Goal: Information Seeking & Learning: Check status

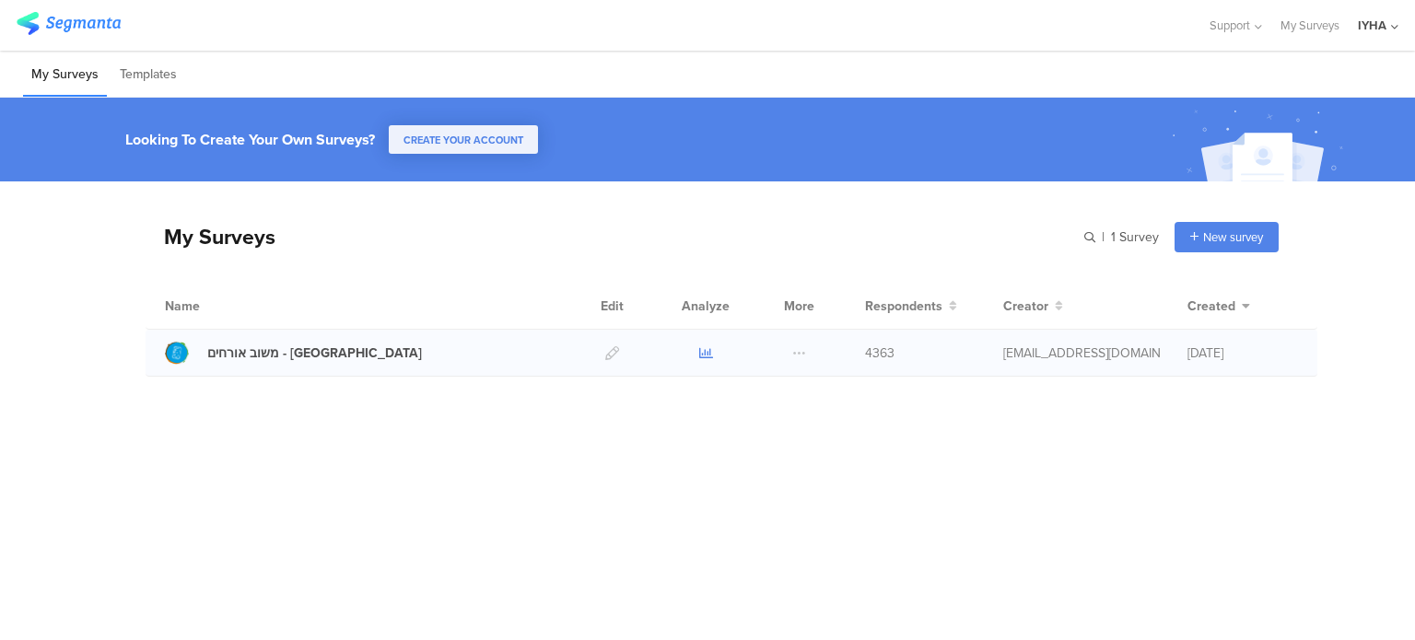
click at [703, 354] on icon at bounding box center [706, 353] width 14 height 14
click at [708, 349] on icon at bounding box center [706, 353] width 14 height 14
click at [707, 352] on icon at bounding box center [706, 353] width 14 height 14
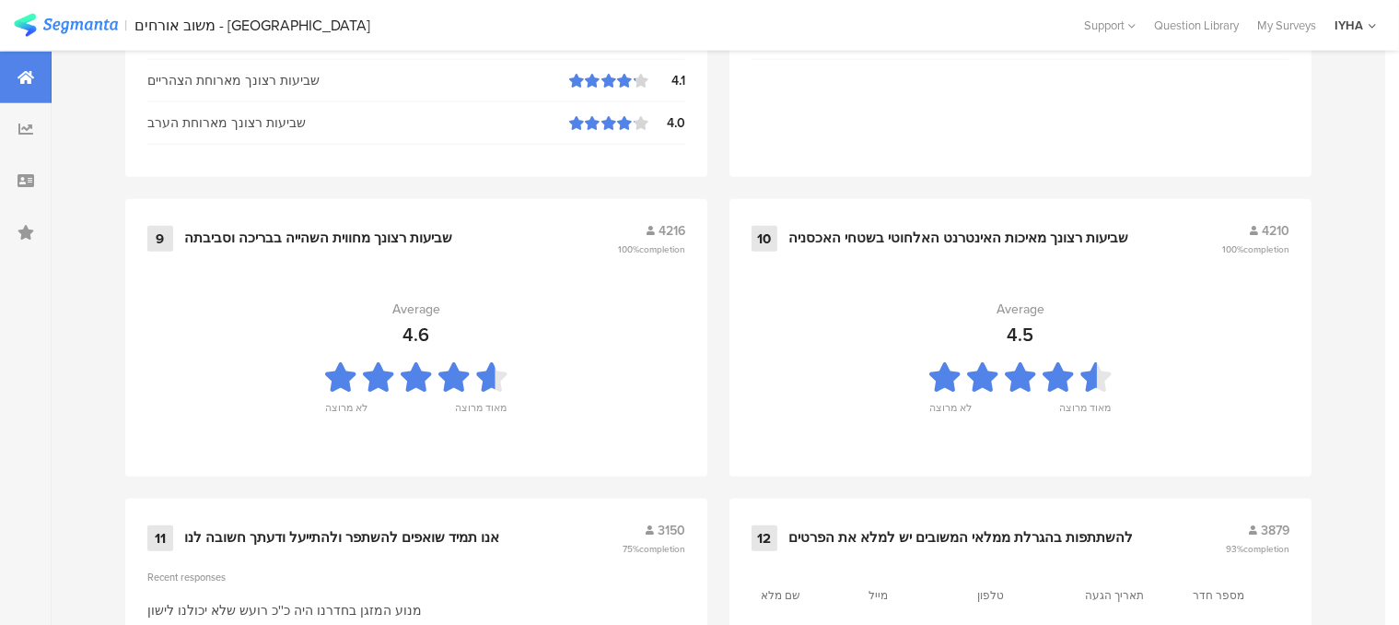
scroll to position [2071, 0]
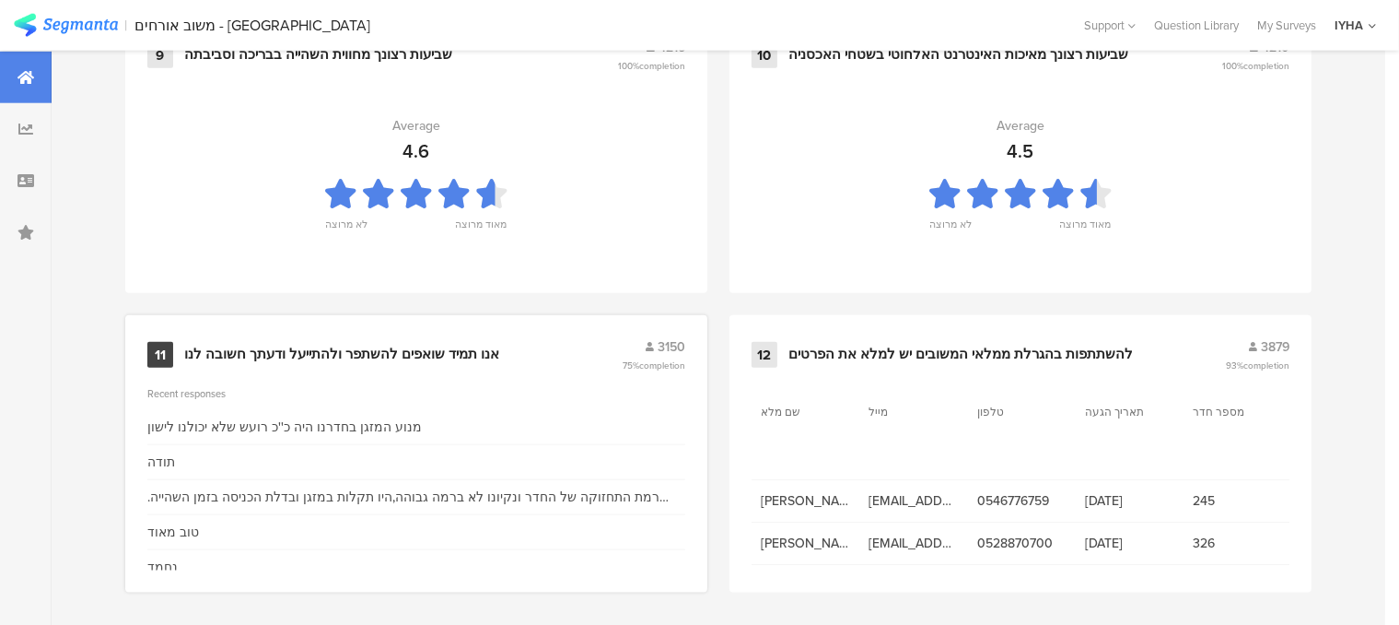
click at [390, 345] on div "אנו תמיד שואפים להשתפר ולהתייעל ודעתך חשובה לנו" at bounding box center [341, 354] width 315 height 18
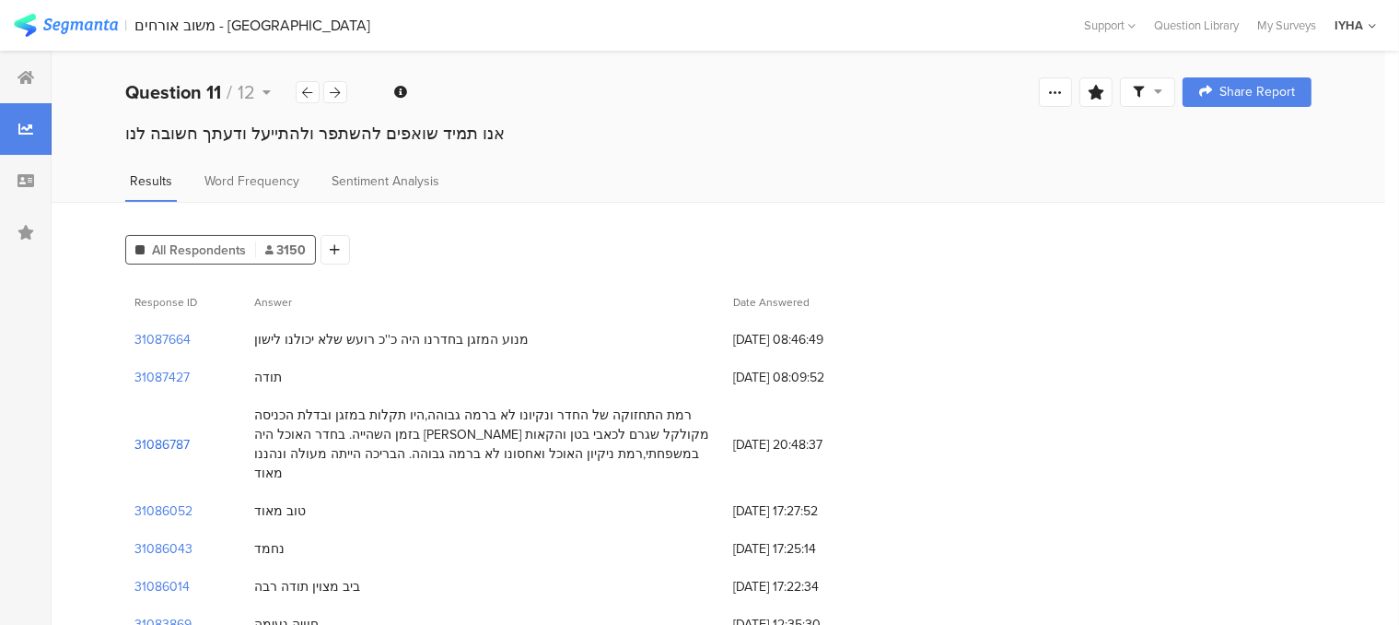
click at [185, 435] on section "31086787" at bounding box center [162, 444] width 55 height 19
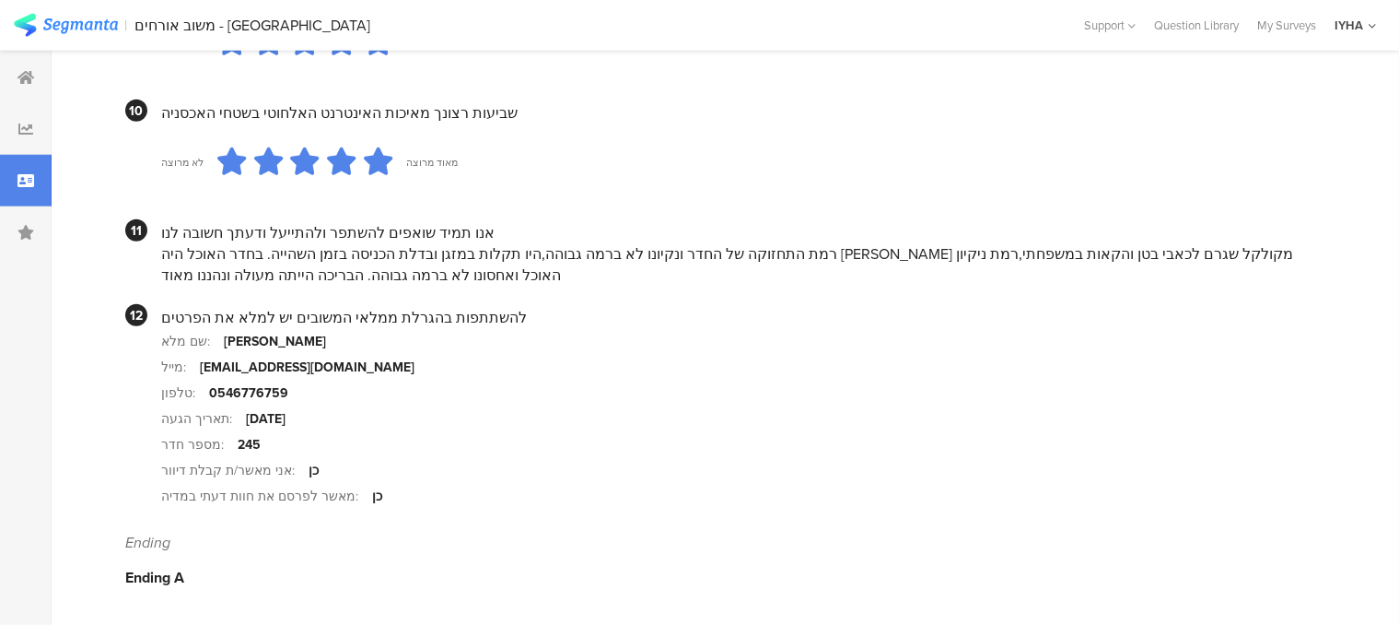
scroll to position [1852, 0]
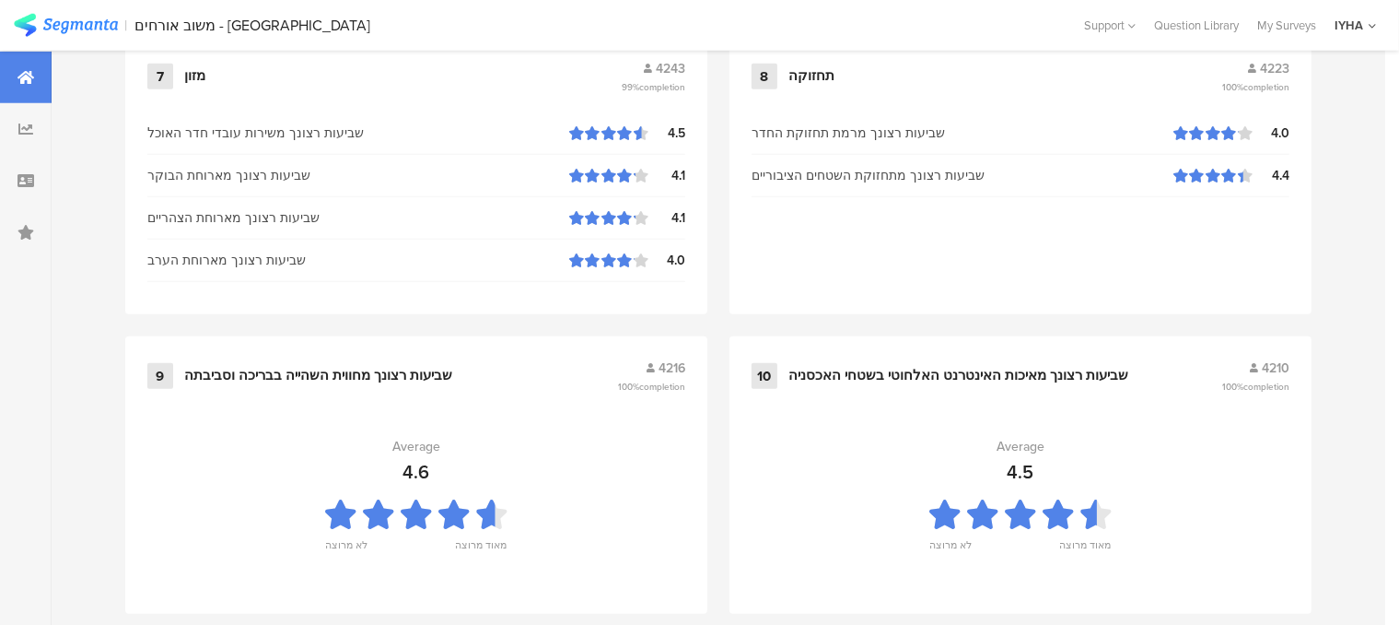
scroll to position [2071, 0]
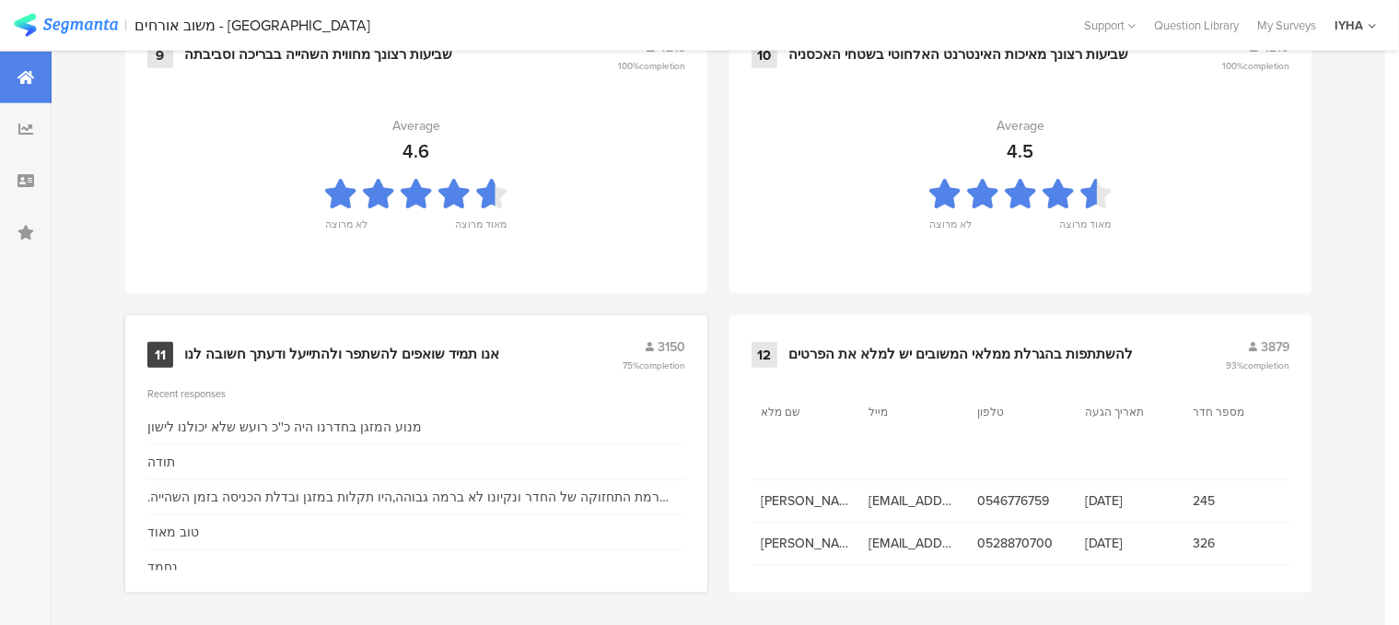
click at [385, 352] on div "אנו תמיד שואפים להשתפר ולהתייעל ודעתך חשובה לנו" at bounding box center [341, 354] width 315 height 18
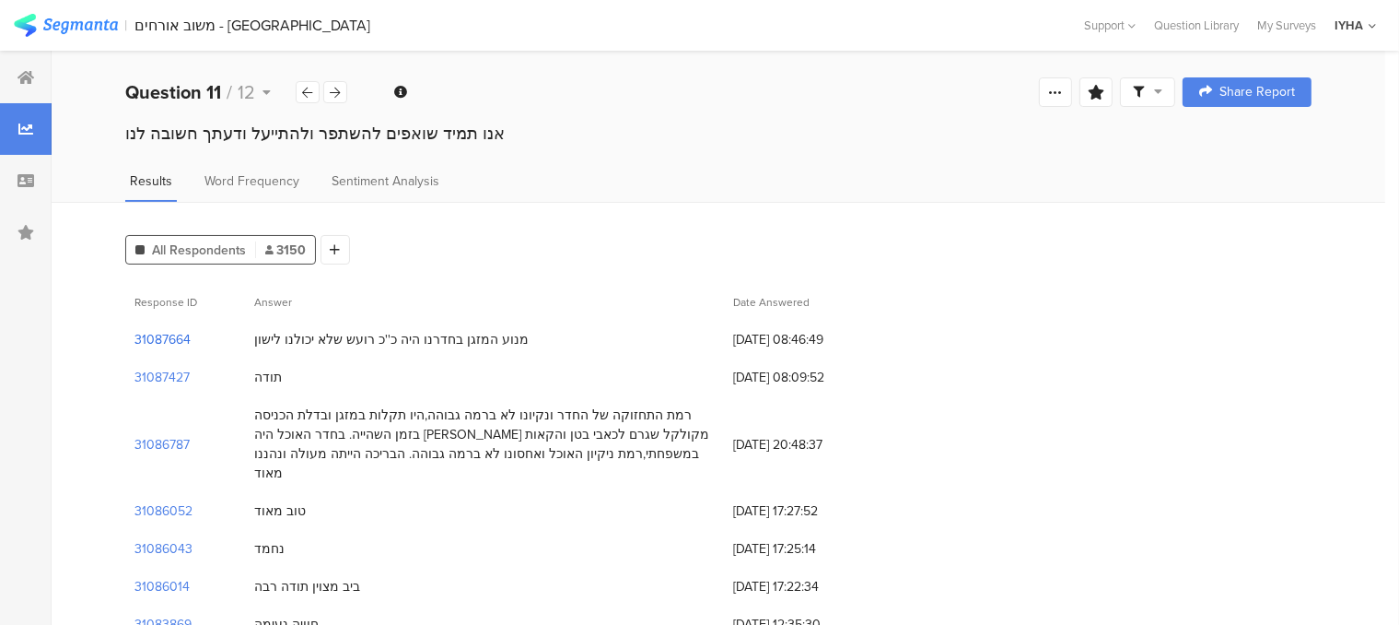
click at [170, 339] on section "31087664" at bounding box center [163, 339] width 56 height 19
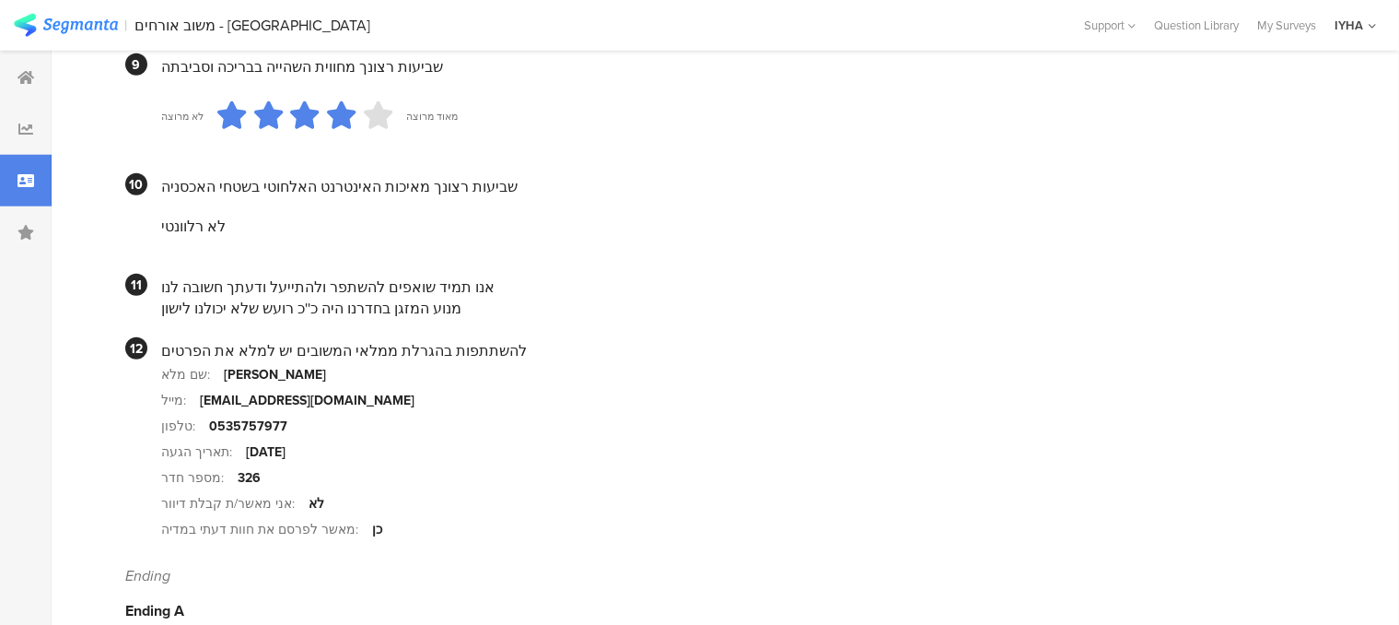
scroll to position [1811, 0]
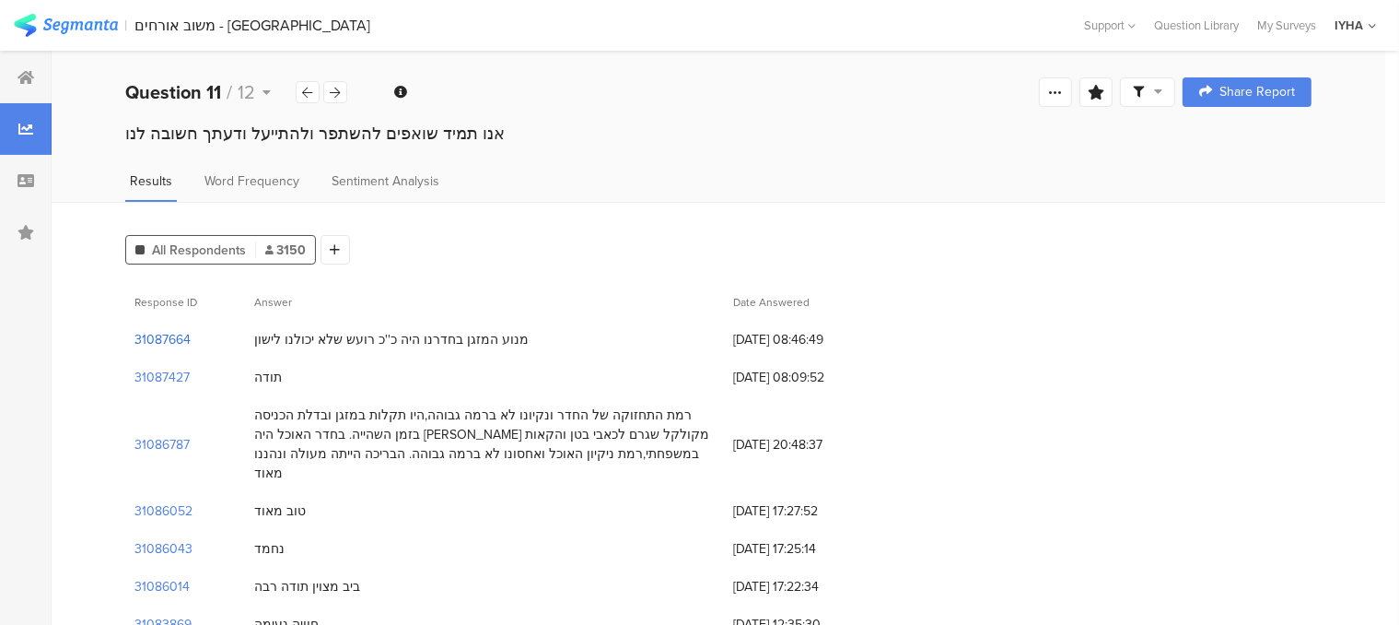
click at [181, 334] on section "31087664" at bounding box center [163, 339] width 56 height 19
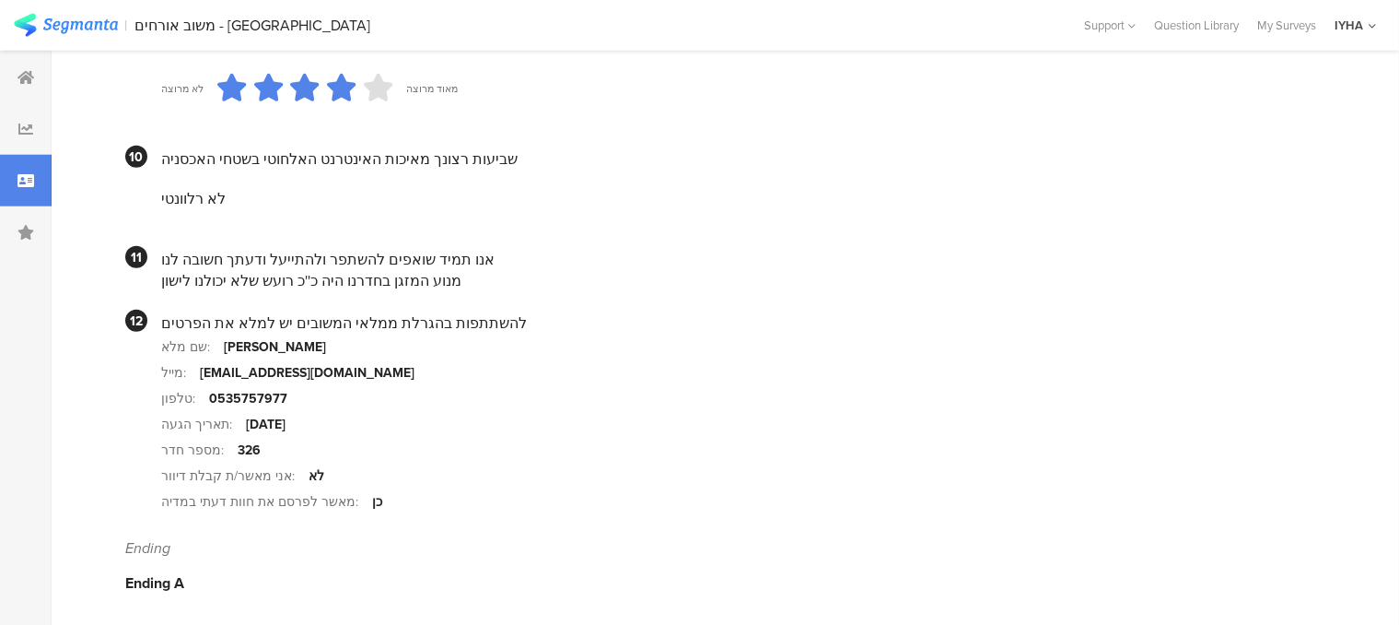
scroll to position [1811, 0]
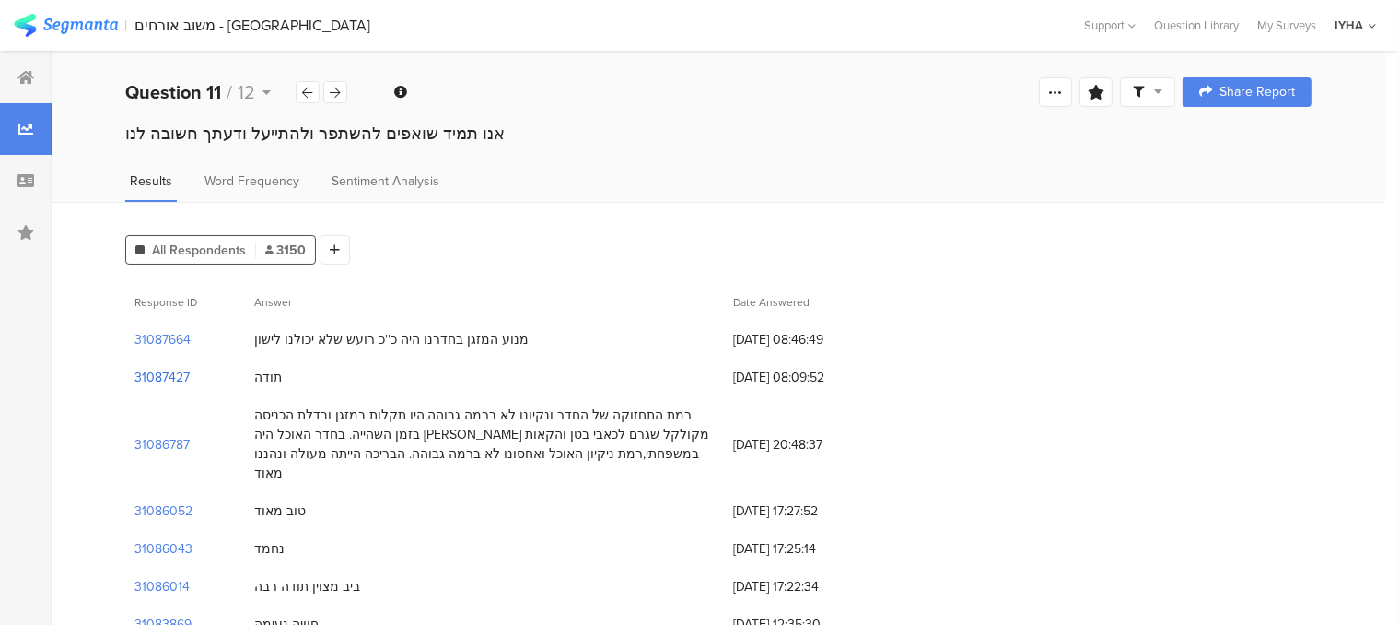
click at [178, 376] on section "31087427" at bounding box center [162, 377] width 55 height 19
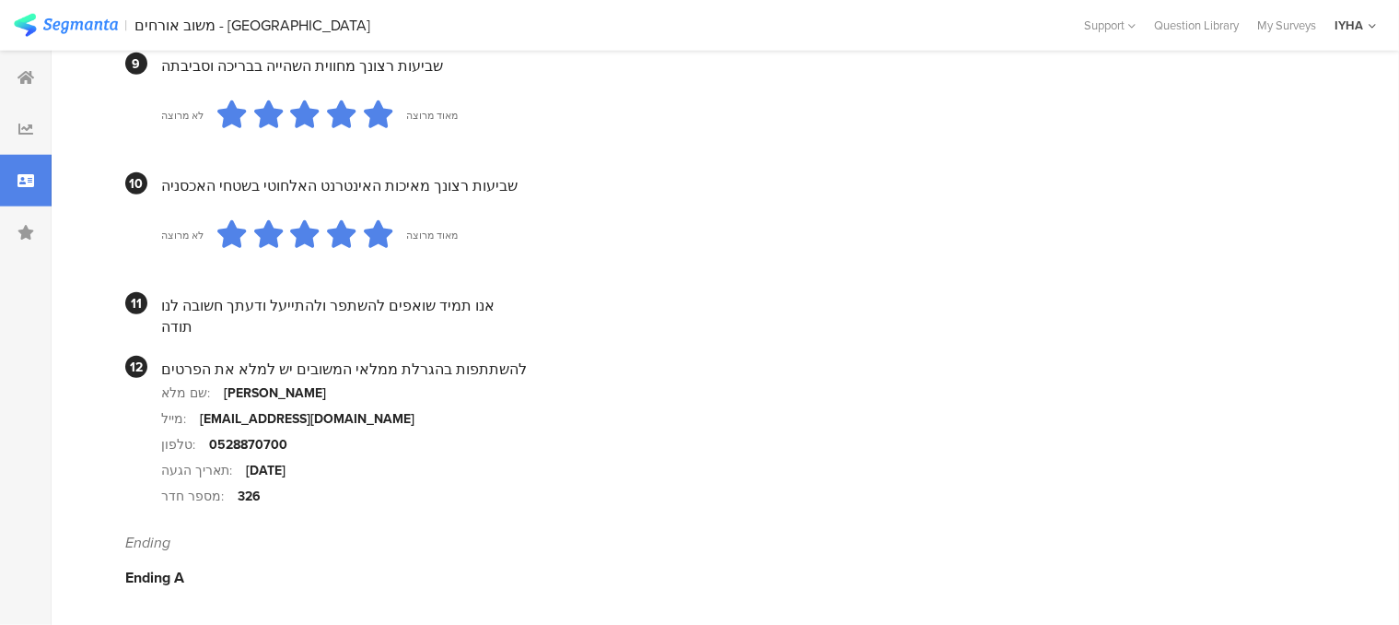
scroll to position [1797, 0]
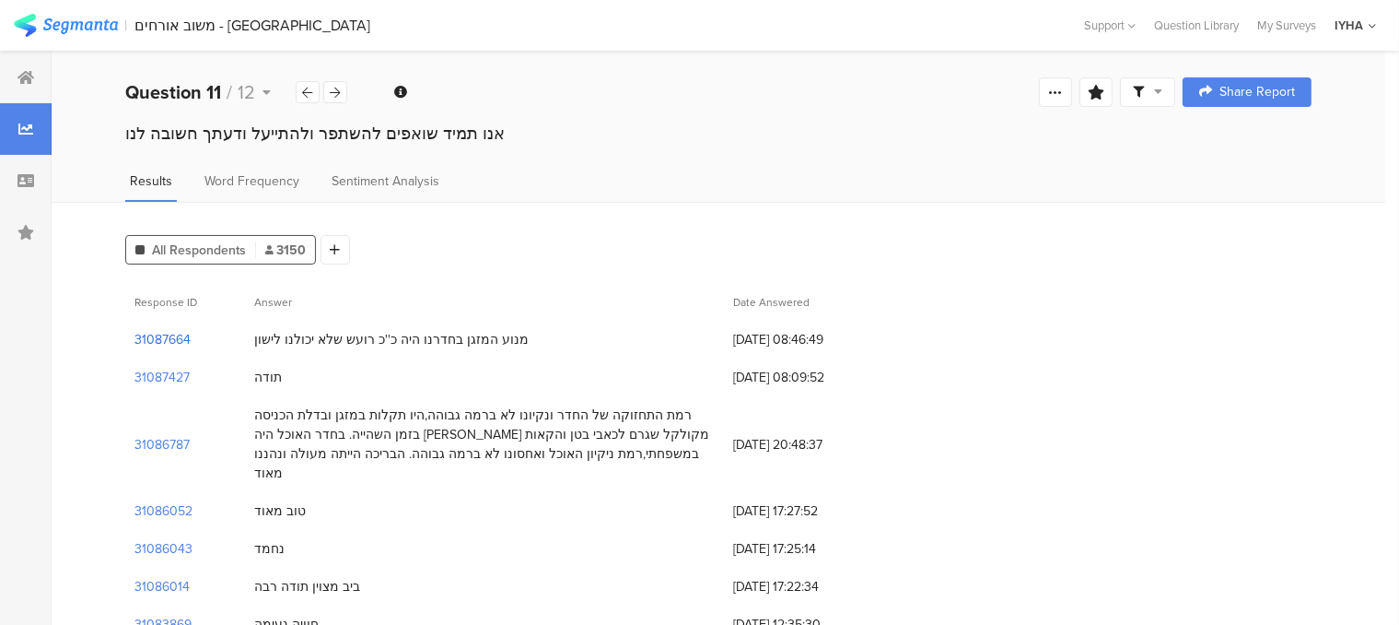
click at [149, 341] on section "31087664" at bounding box center [163, 339] width 56 height 19
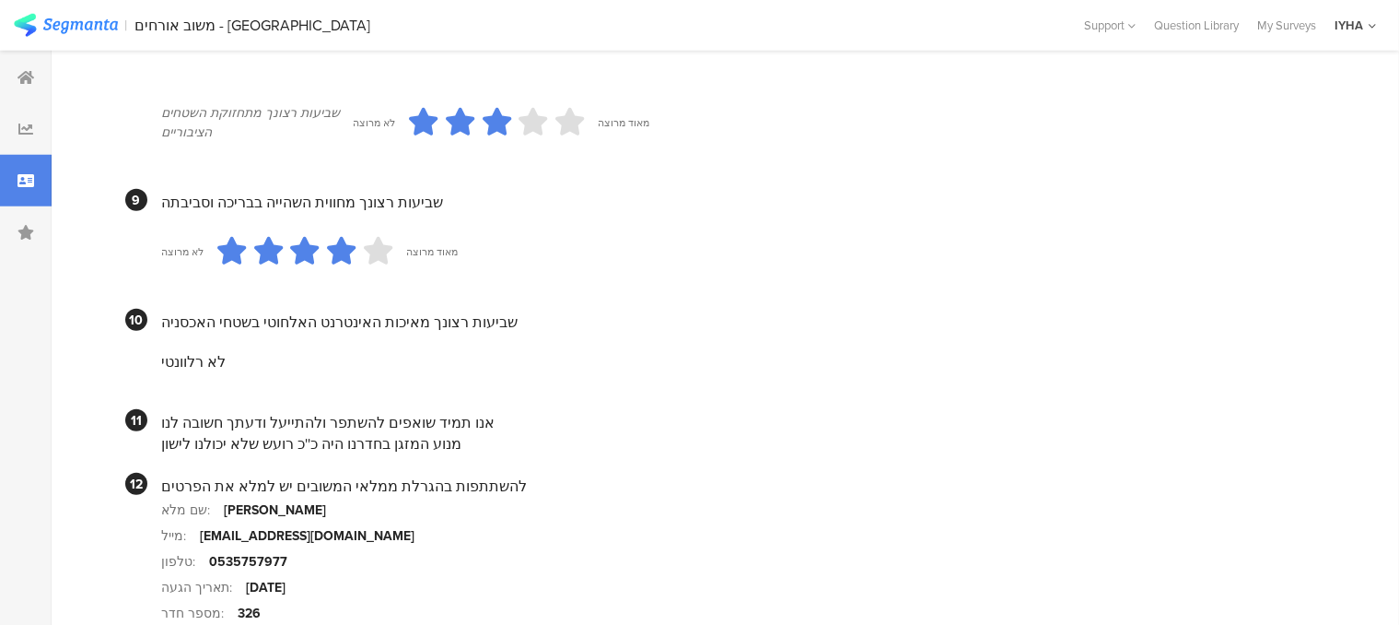
scroll to position [1750, 0]
